Goal: Task Accomplishment & Management: Use online tool/utility

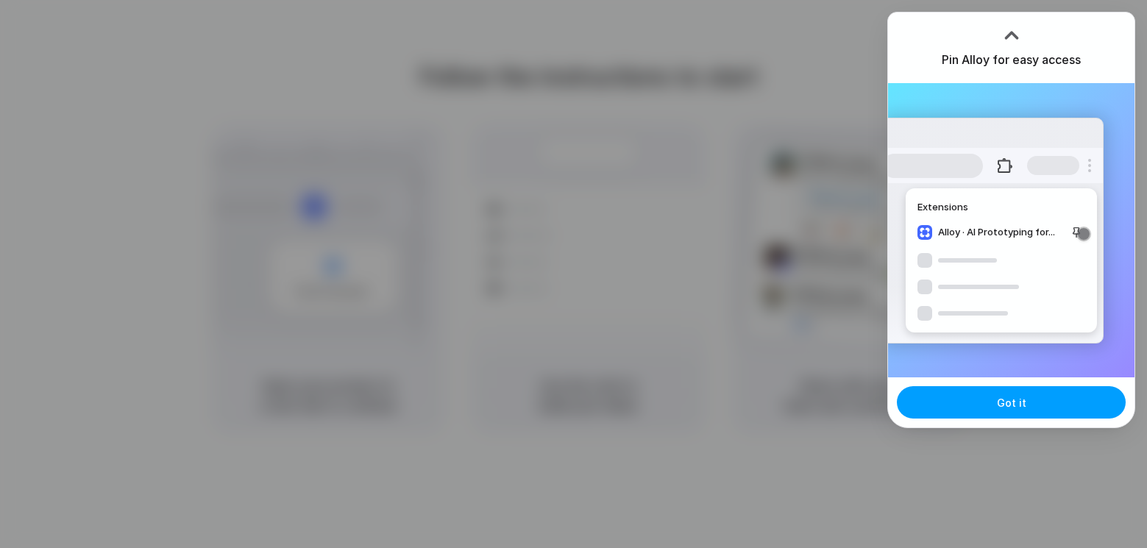
click at [991, 401] on button "Got it" at bounding box center [1011, 402] width 229 height 32
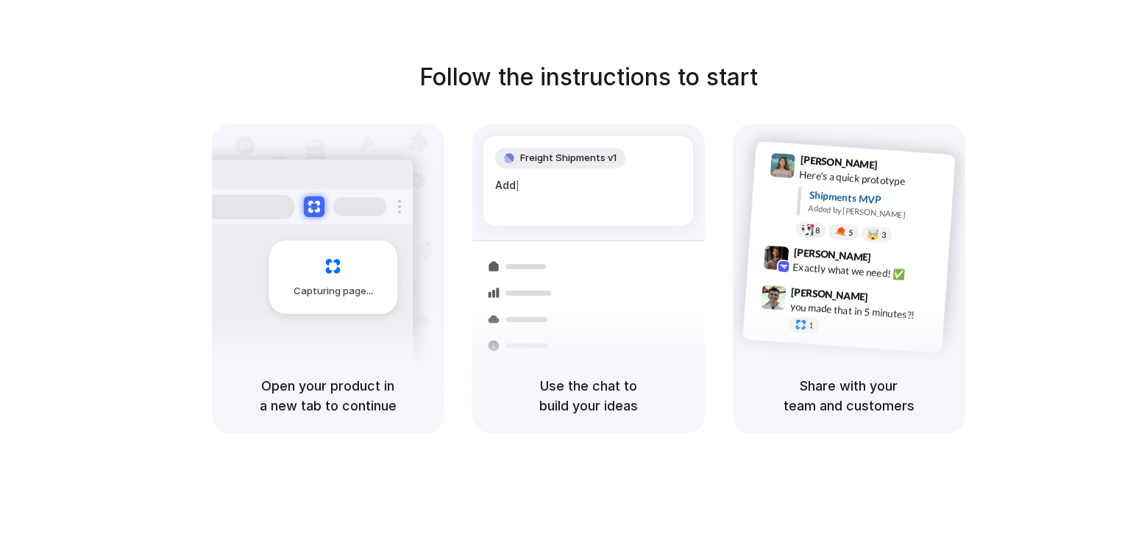
click at [629, 85] on h1 "Follow the instructions to start" at bounding box center [589, 77] width 339 height 35
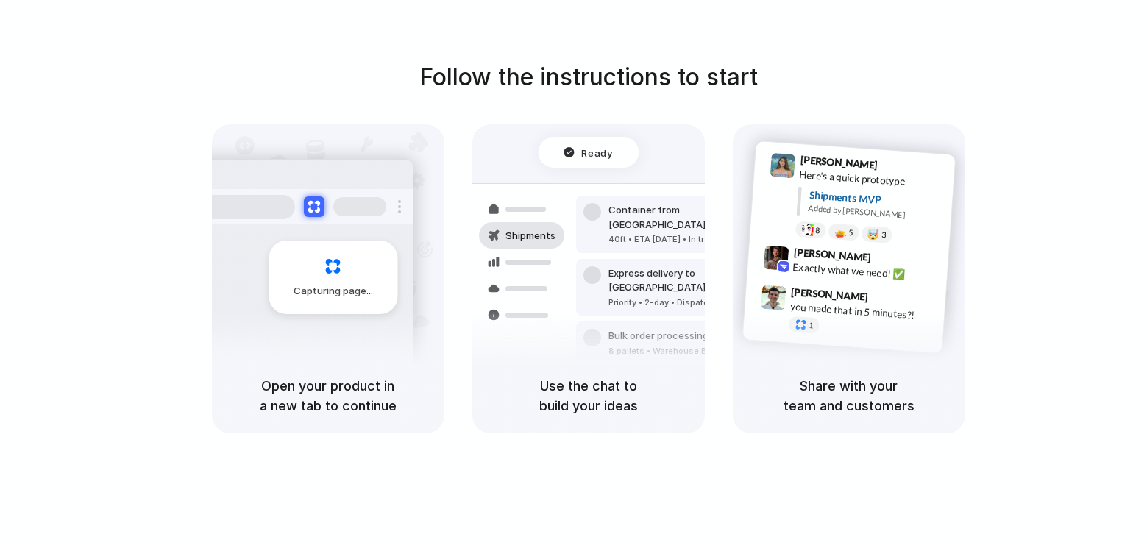
click at [1034, 14] on div "Follow the instructions to start Capturing page Open your product in a new tab …" at bounding box center [588, 289] width 1177 height 578
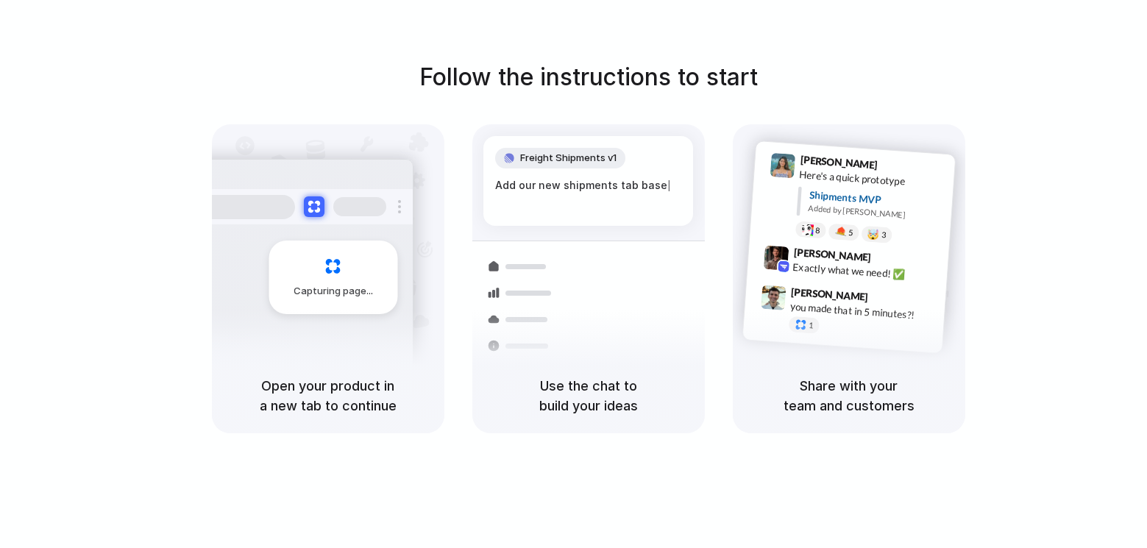
click at [832, 80] on div "Follow the instructions to start Capturing page Open your product in a new tab …" at bounding box center [588, 247] width 1147 height 374
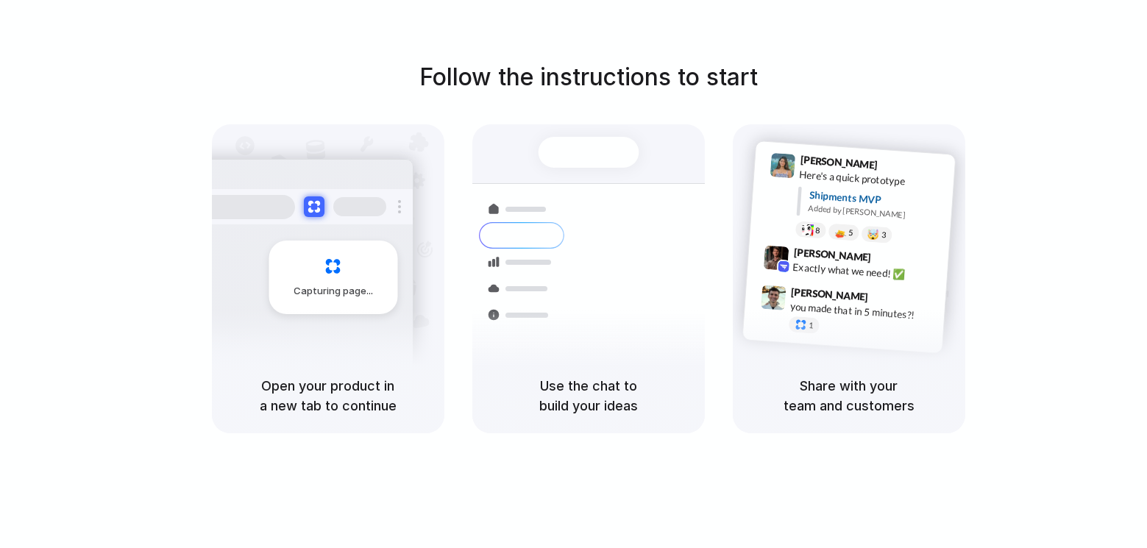
click at [574, 275] on div at bounding box center [574, 275] width 0 height 0
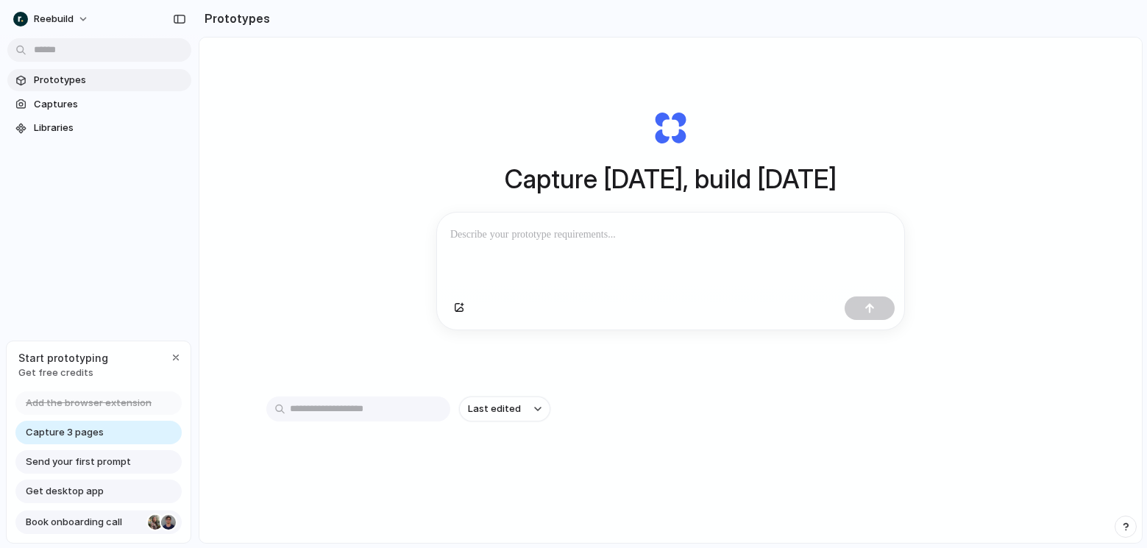
click at [162, 521] on div at bounding box center [168, 522] width 15 height 15
